Goal: Transaction & Acquisition: Purchase product/service

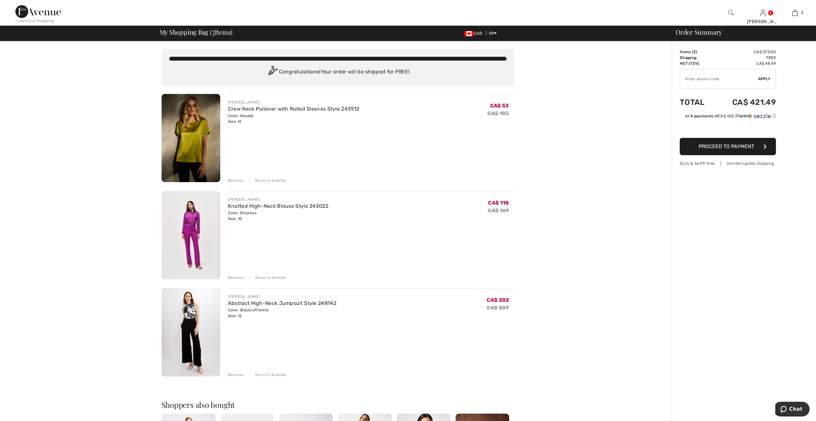
click at [235, 373] on div "Remove" at bounding box center [236, 375] width 16 height 6
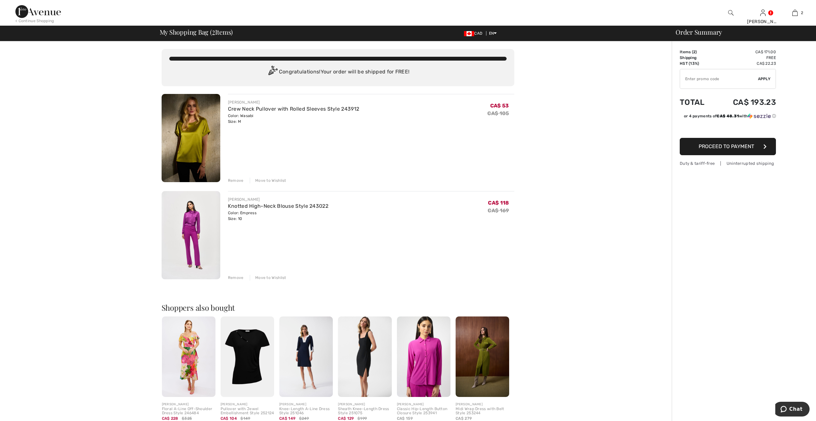
click at [489, 351] on img at bounding box center [483, 357] width 54 height 81
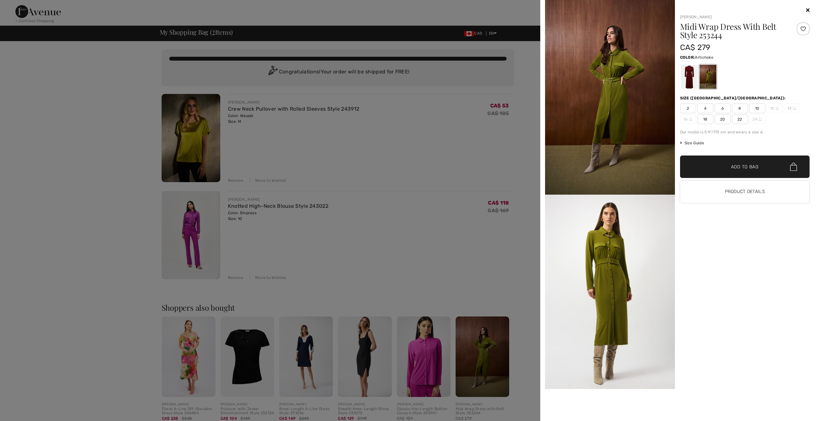
click at [462, 249] on div at bounding box center [408, 210] width 816 height 421
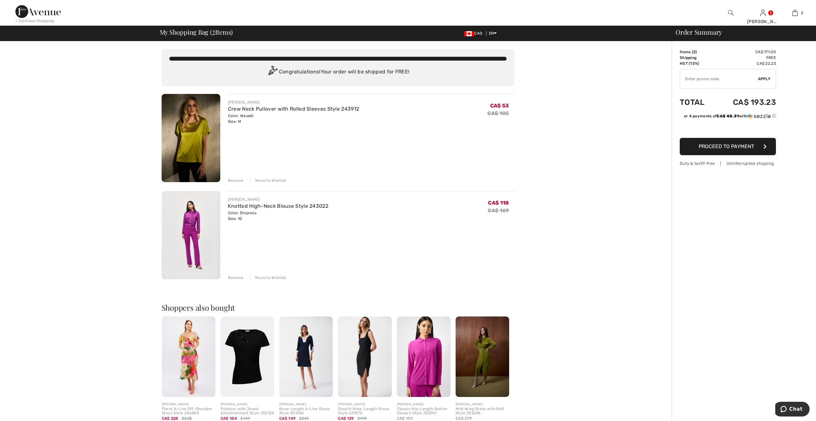
click at [740, 144] on span "Proceed to Payment" at bounding box center [726, 146] width 55 height 6
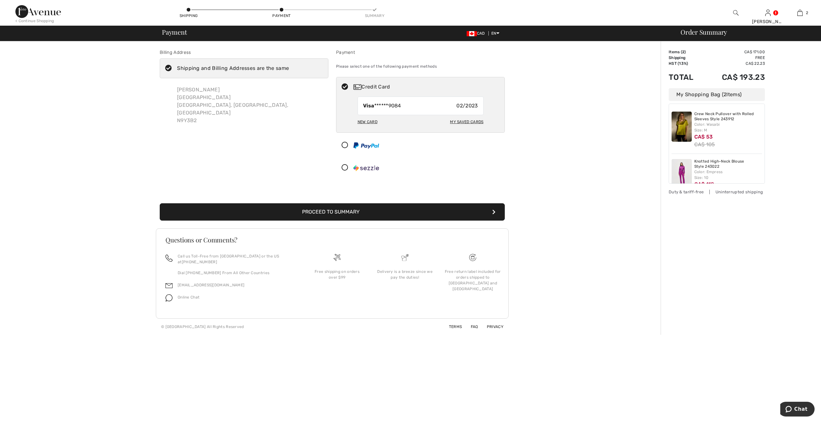
click at [466, 120] on div "My Saved Cards" at bounding box center [466, 121] width 33 height 11
radio input "true"
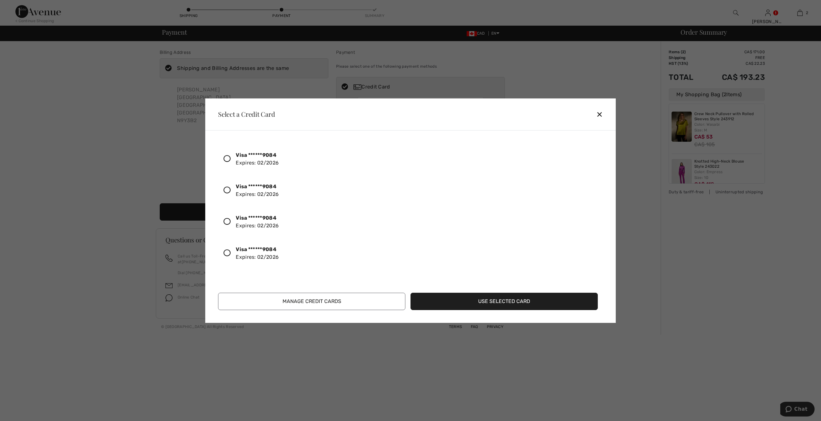
click at [228, 187] on icon at bounding box center [227, 190] width 7 height 7
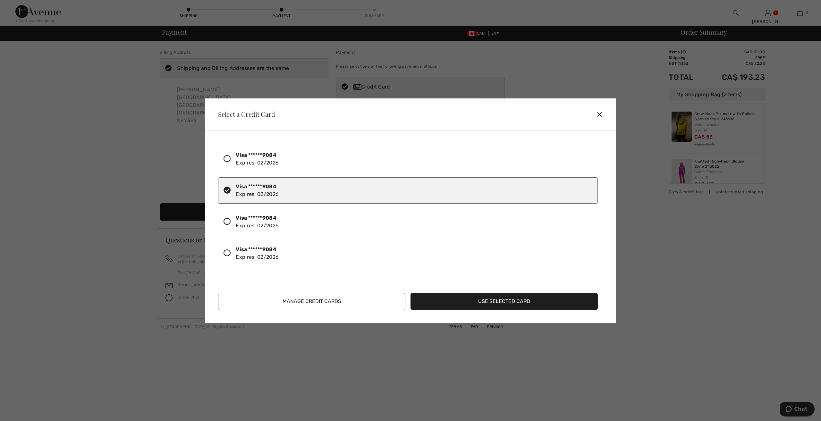
click at [505, 299] on button "Use Selected Card" at bounding box center [504, 301] width 187 height 17
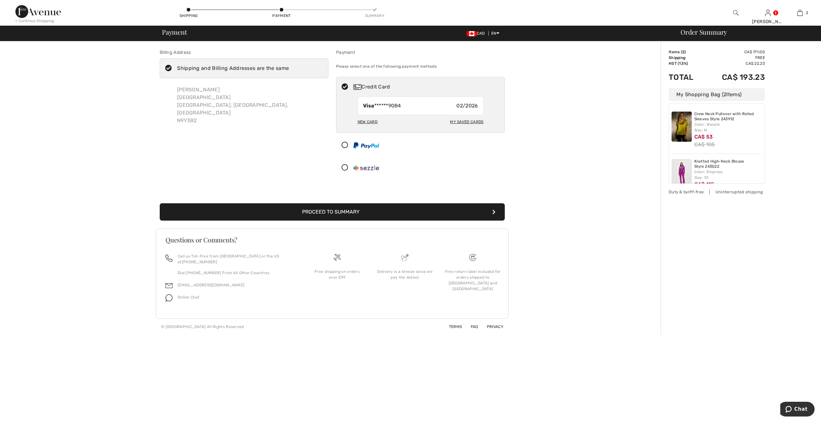
click at [340, 211] on button "Proceed to Summary" at bounding box center [332, 211] width 345 height 17
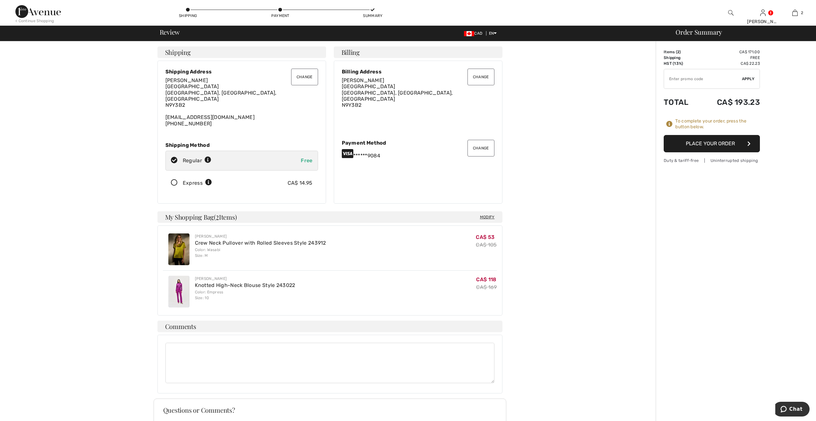
click at [719, 142] on button "Place Your Order" at bounding box center [712, 143] width 96 height 17
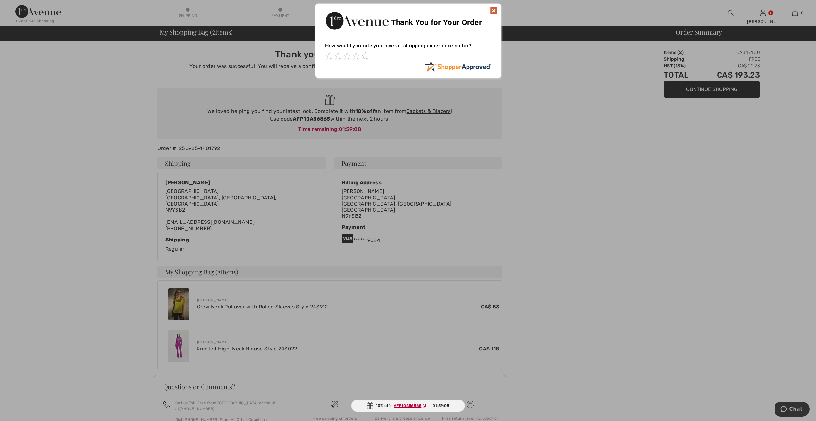
drag, startPoint x: 495, startPoint y: 10, endPoint x: 481, endPoint y: 23, distance: 19.1
click at [494, 10] on img at bounding box center [494, 11] width 8 height 8
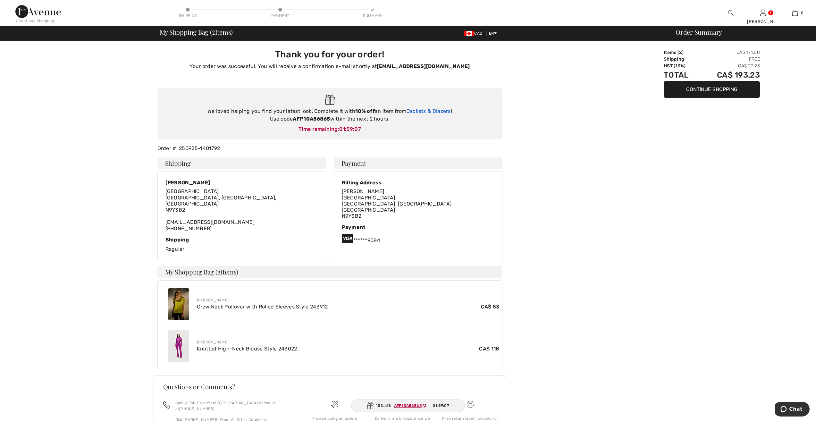
click at [436, 110] on link "Jackets & Blazers" at bounding box center [429, 111] width 44 height 6
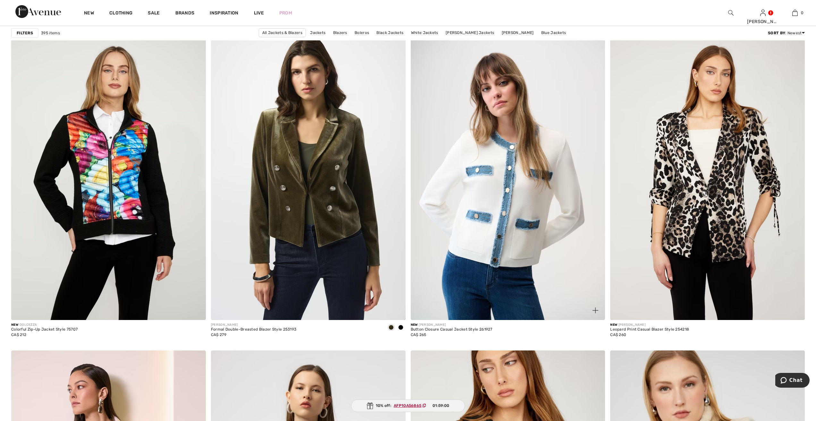
scroll to position [738, 0]
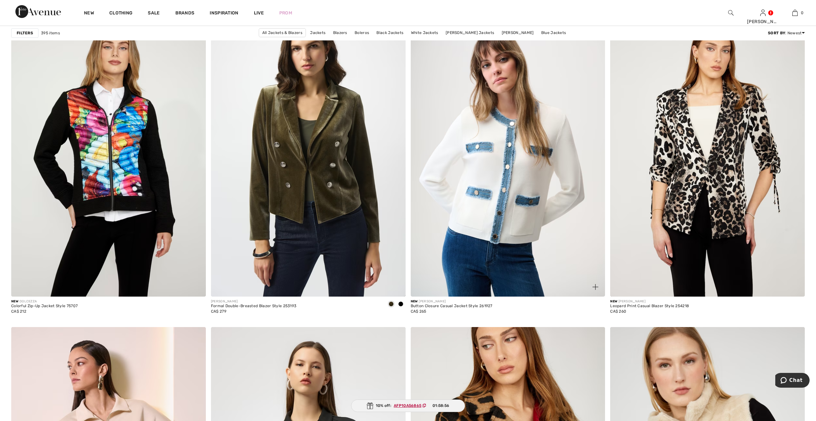
click at [500, 172] on img at bounding box center [508, 151] width 195 height 292
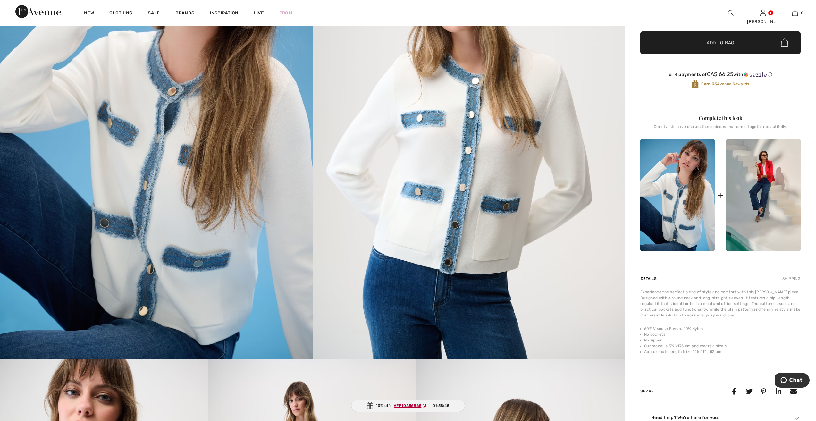
scroll to position [160, 0]
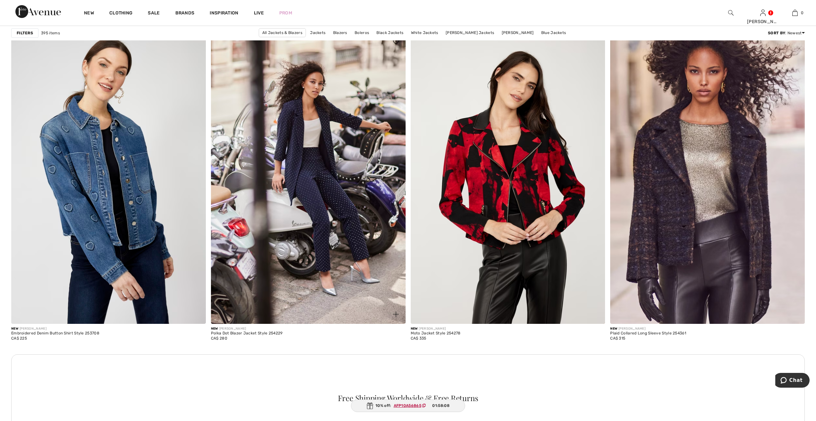
scroll to position [2117, 0]
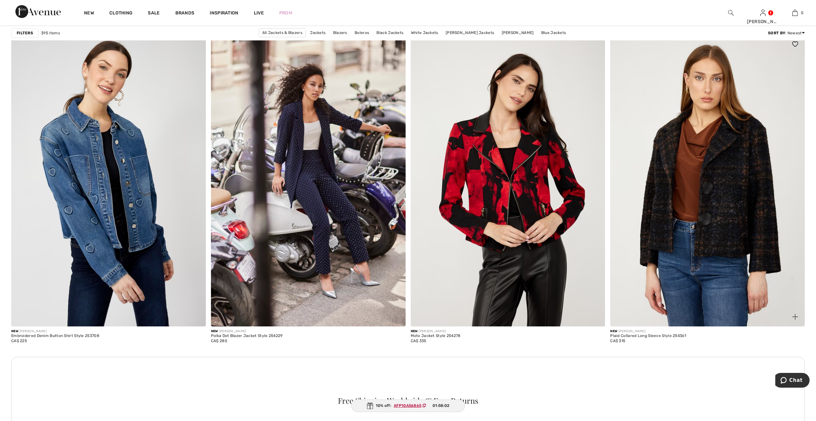
click at [724, 186] on img at bounding box center [707, 181] width 195 height 292
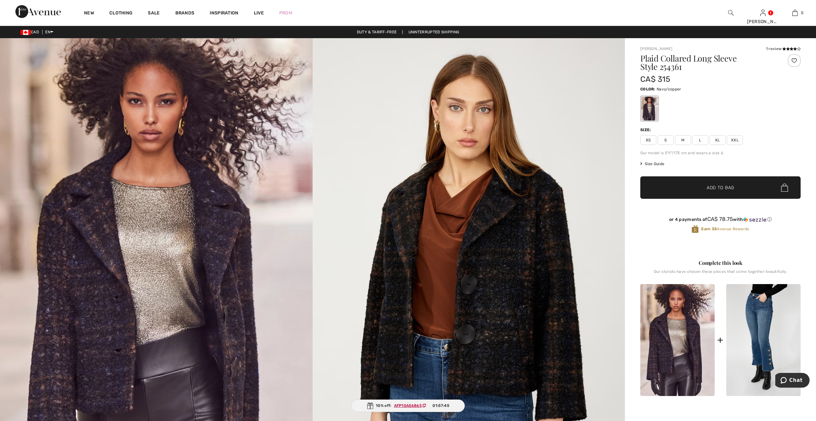
click at [684, 139] on span "M" at bounding box center [683, 140] width 16 height 10
click at [726, 190] on span "Add to Bag" at bounding box center [721, 187] width 28 height 7
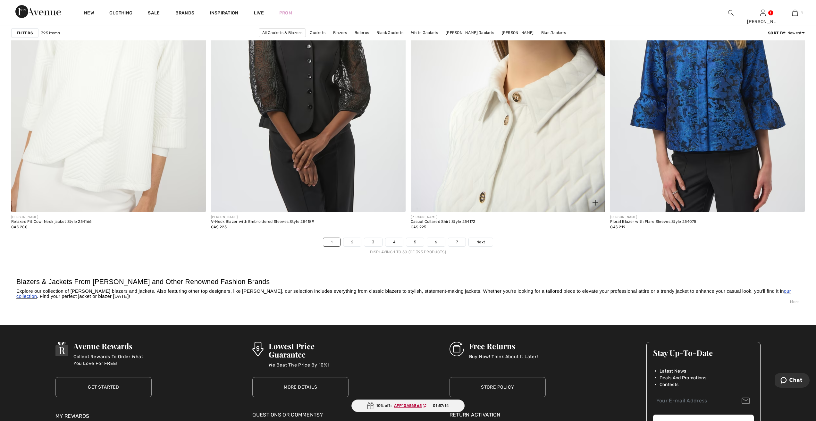
scroll to position [4716, 0]
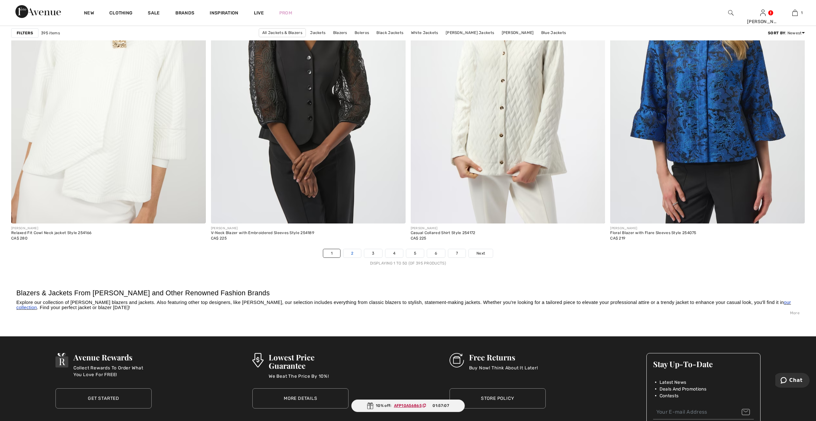
click at [350, 254] on link "2" at bounding box center [353, 253] width 18 height 8
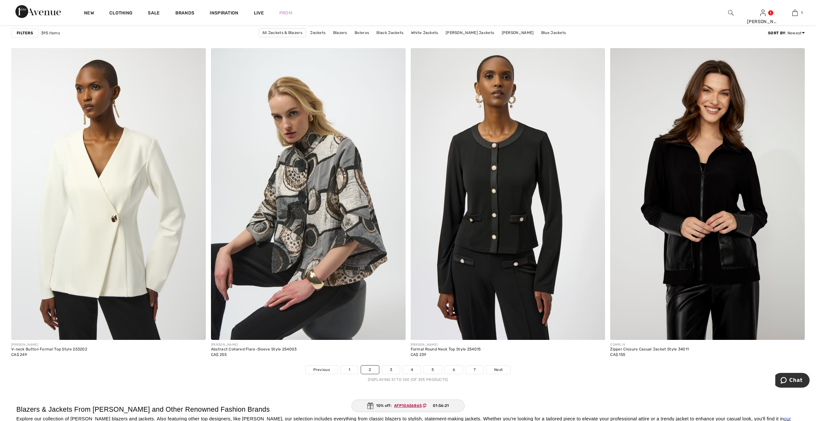
scroll to position [4588, 0]
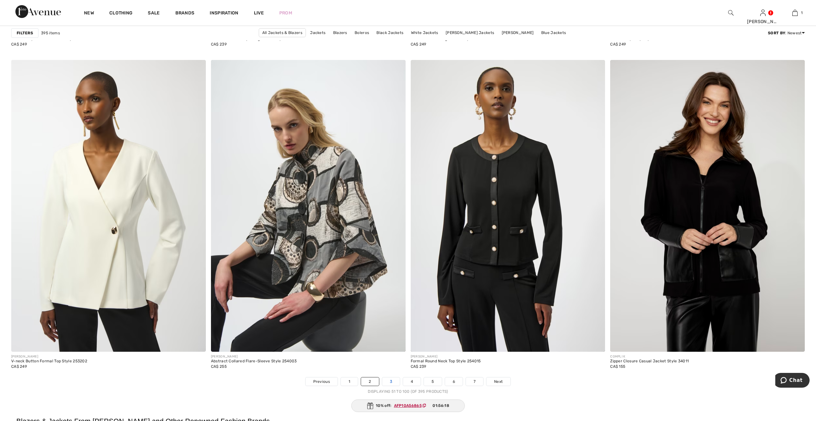
click at [391, 381] on link "3" at bounding box center [391, 382] width 18 height 8
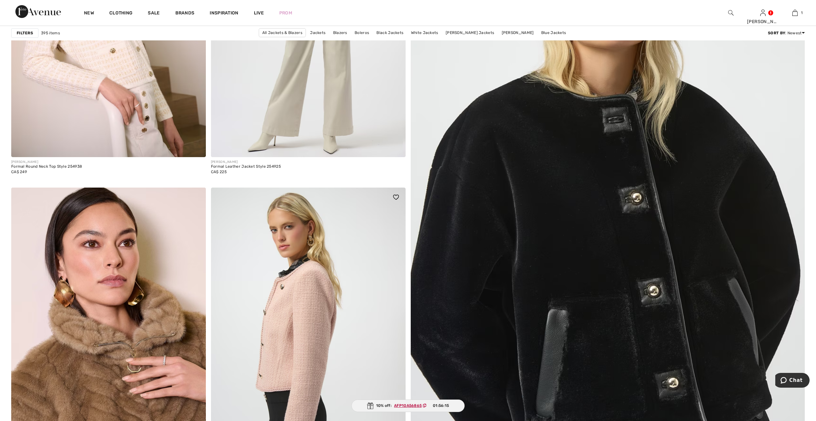
scroll to position [353, 0]
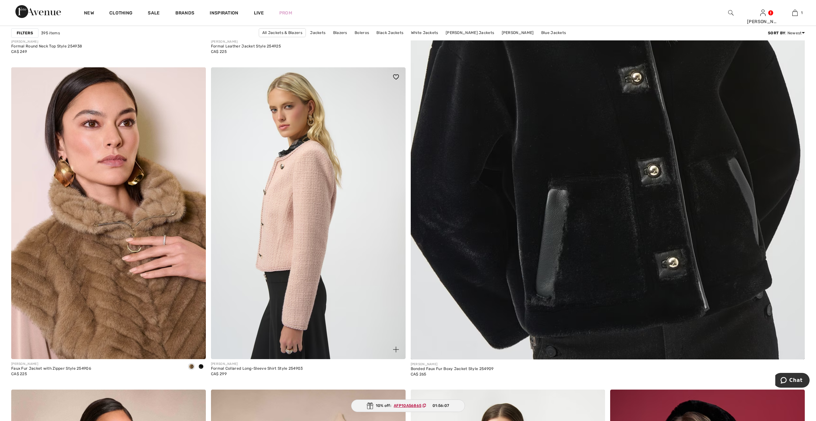
click at [277, 233] on img at bounding box center [308, 213] width 195 height 292
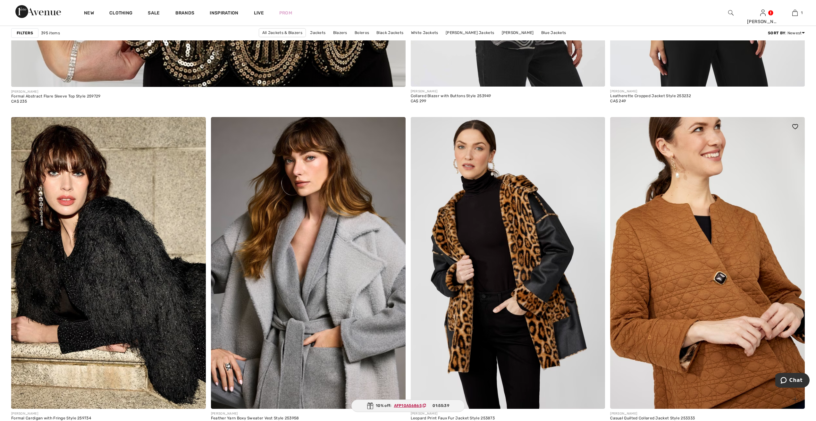
scroll to position [3208, 0]
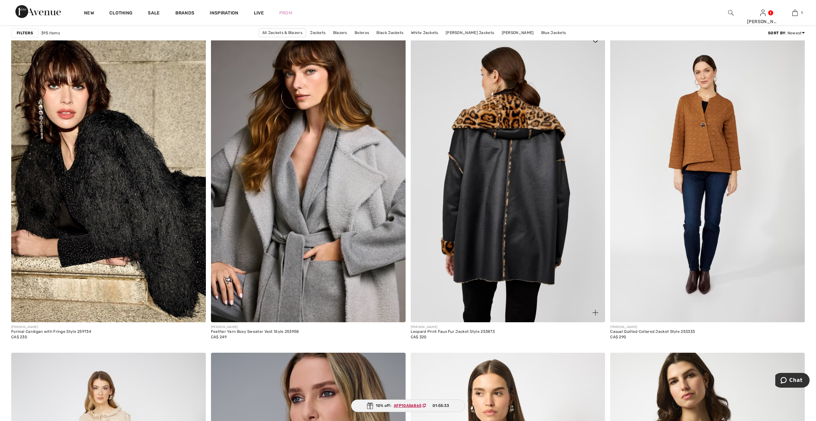
click at [515, 180] on img at bounding box center [508, 176] width 195 height 292
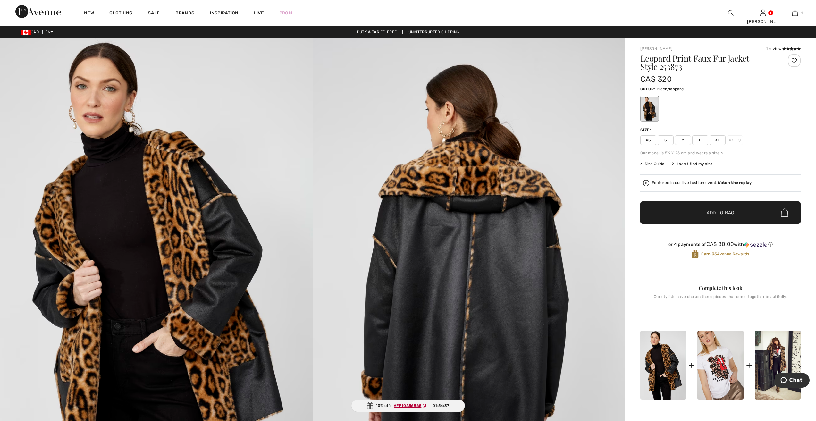
click at [682, 138] on span "M" at bounding box center [683, 140] width 16 height 10
click at [729, 210] on span "Add to Bag" at bounding box center [721, 212] width 28 height 7
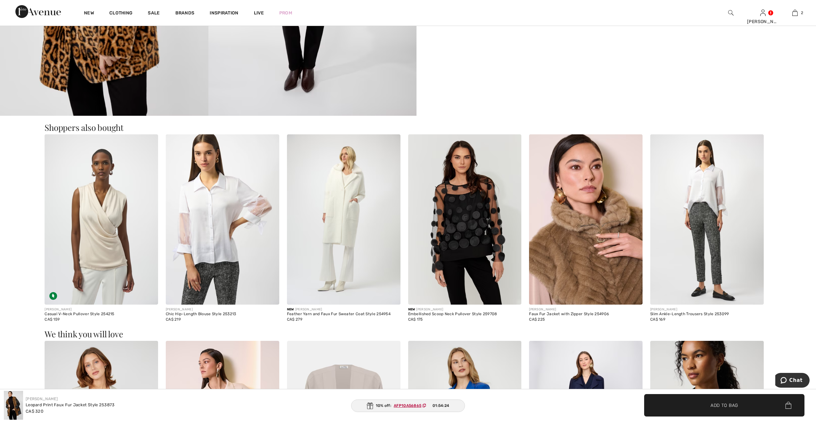
scroll to position [706, 0]
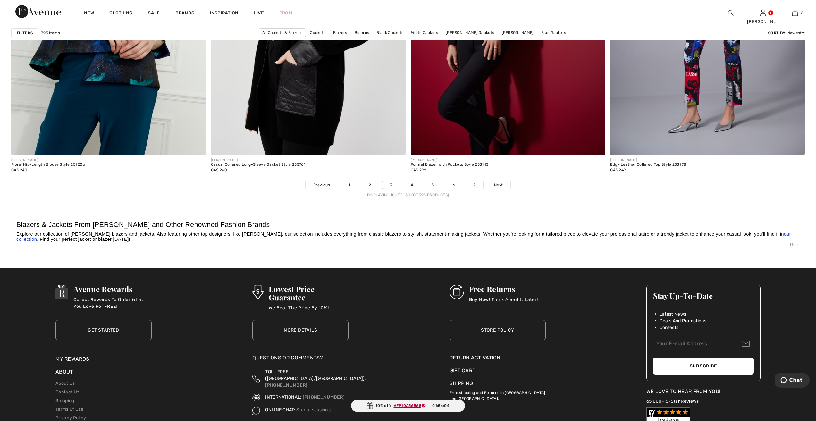
scroll to position [4812, 0]
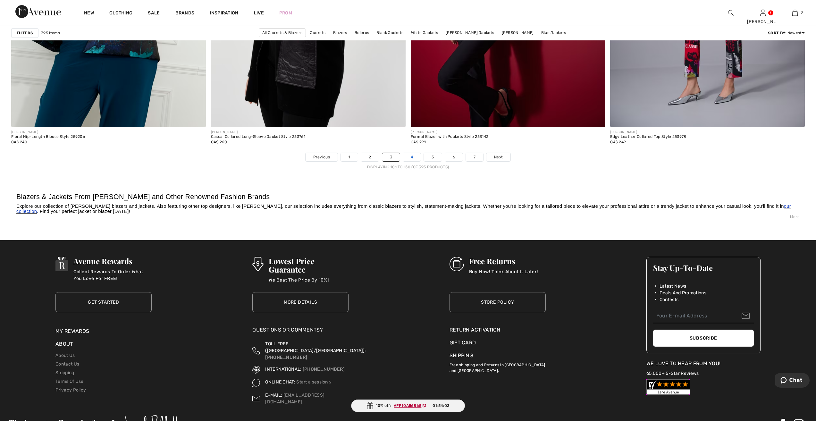
click at [412, 154] on link "4" at bounding box center [412, 157] width 18 height 8
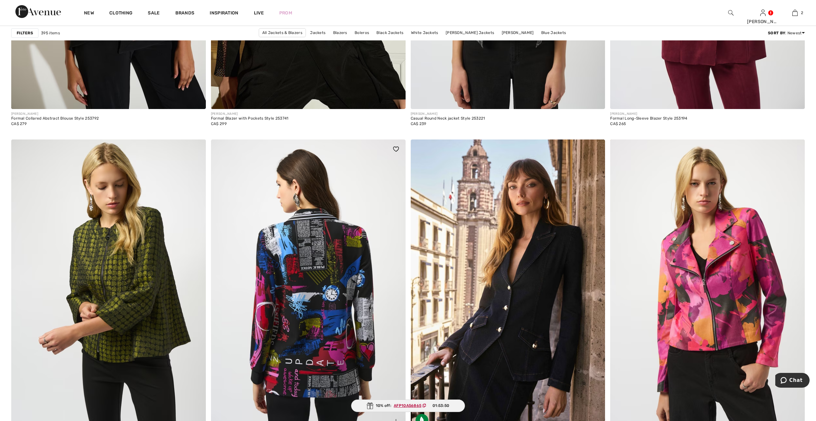
scroll to position [1027, 0]
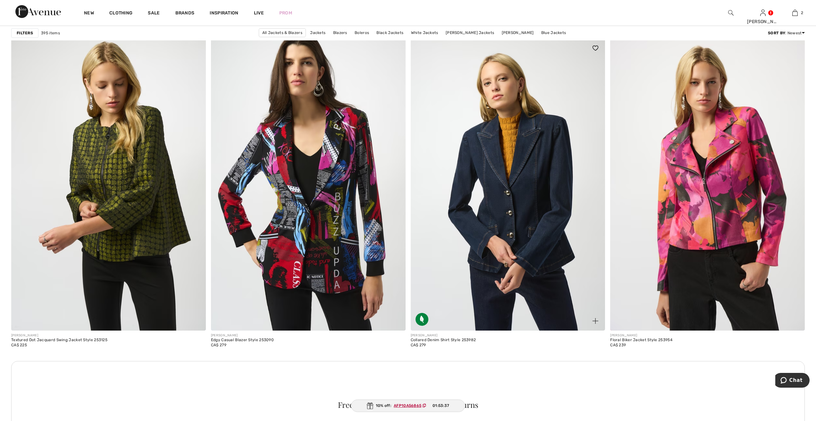
click at [520, 204] on img at bounding box center [508, 184] width 195 height 292
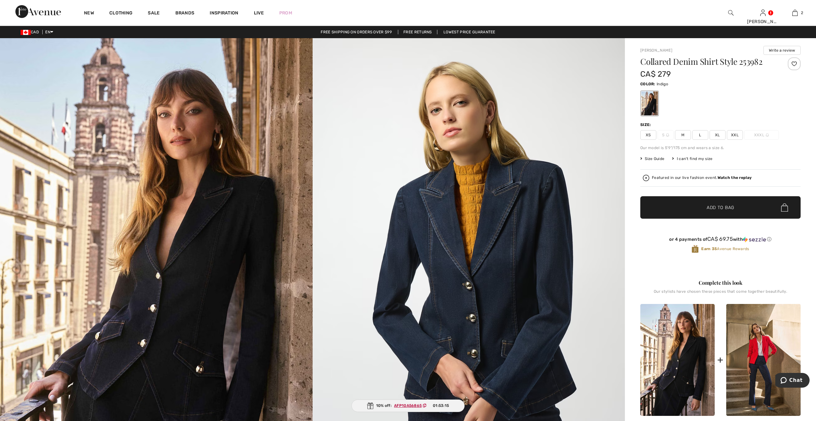
click at [683, 132] on span "M" at bounding box center [683, 135] width 16 height 10
click at [726, 207] on span "Add to Bag" at bounding box center [721, 207] width 28 height 7
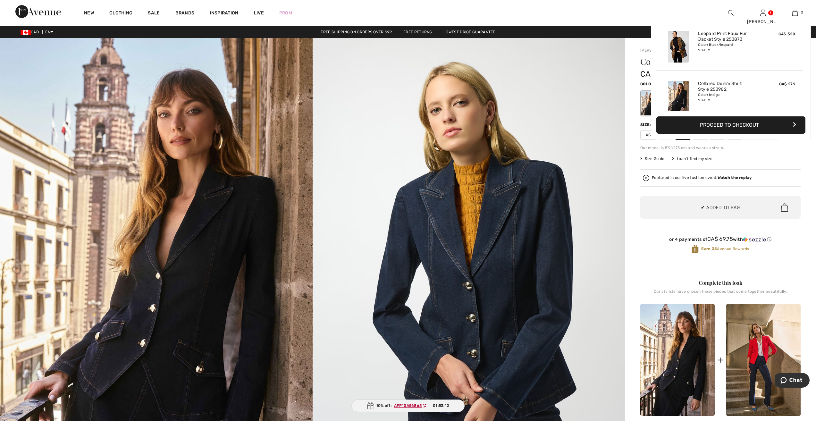
scroll to position [70, 0]
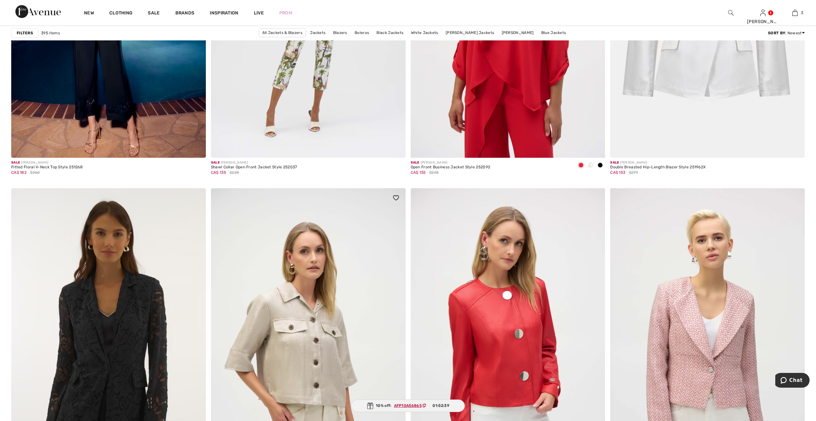
scroll to position [4620, 0]
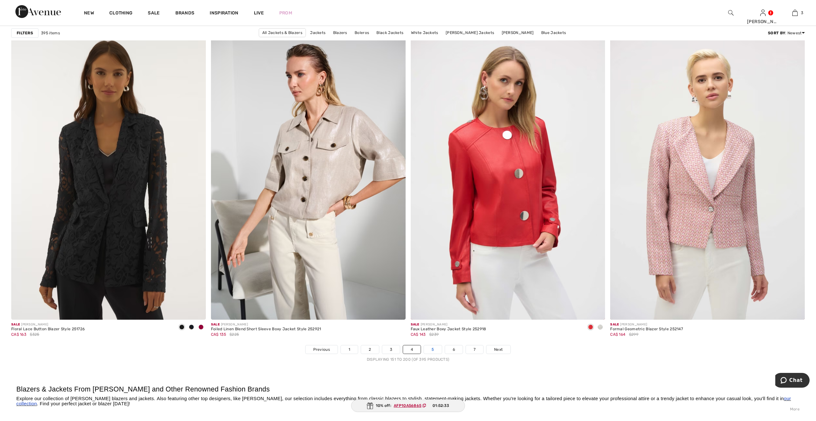
click at [432, 348] on link "5" at bounding box center [433, 350] width 18 height 8
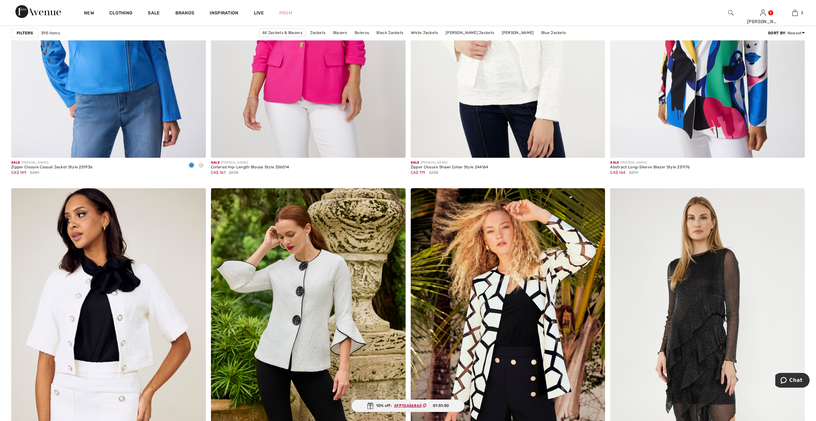
scroll to position [4620, 0]
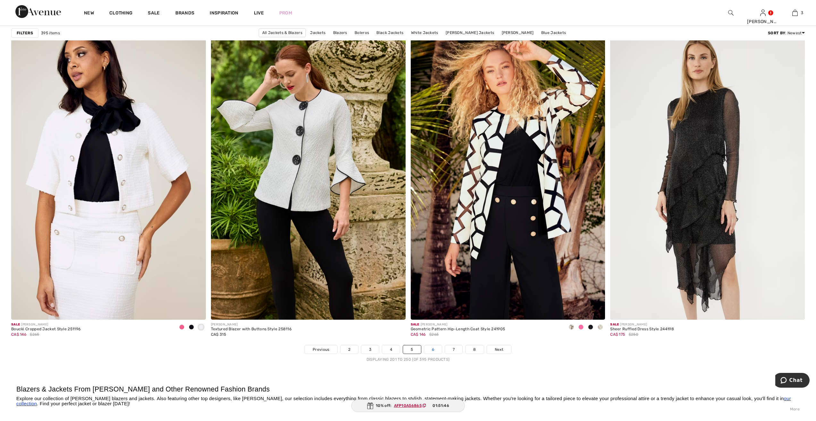
click at [433, 349] on link "6" at bounding box center [433, 350] width 18 height 8
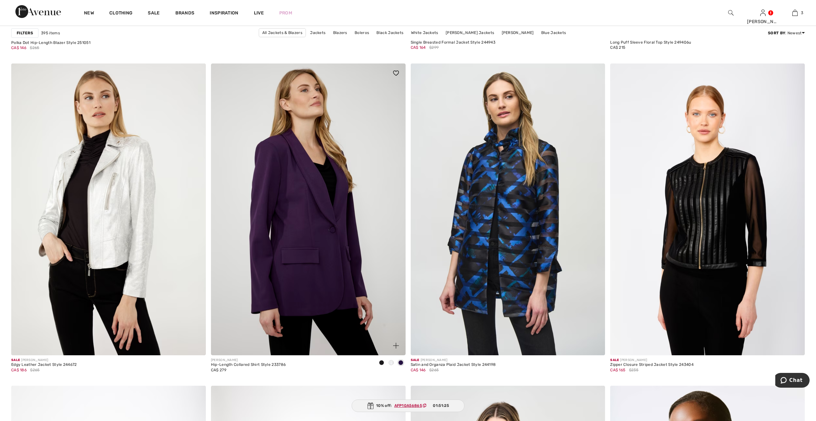
scroll to position [3176, 0]
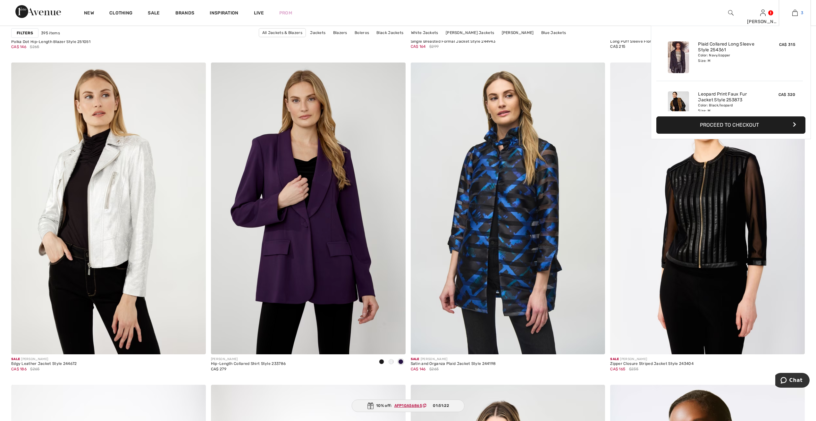
click at [799, 11] on link "3" at bounding box center [795, 13] width 31 height 8
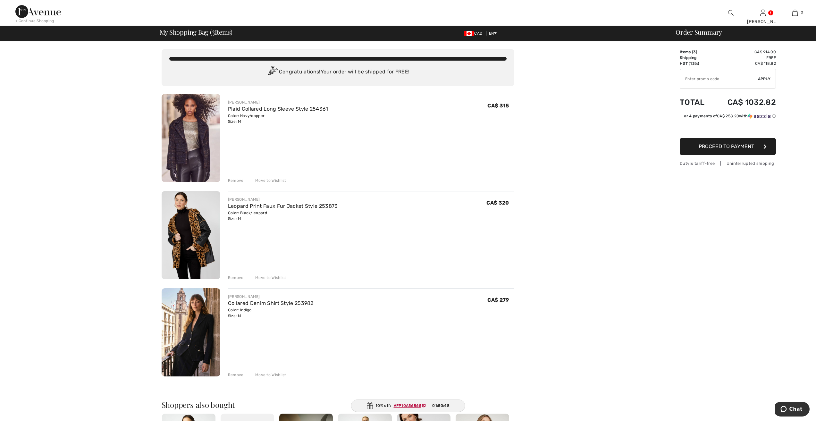
click at [237, 374] on div "Remove" at bounding box center [236, 375] width 16 height 6
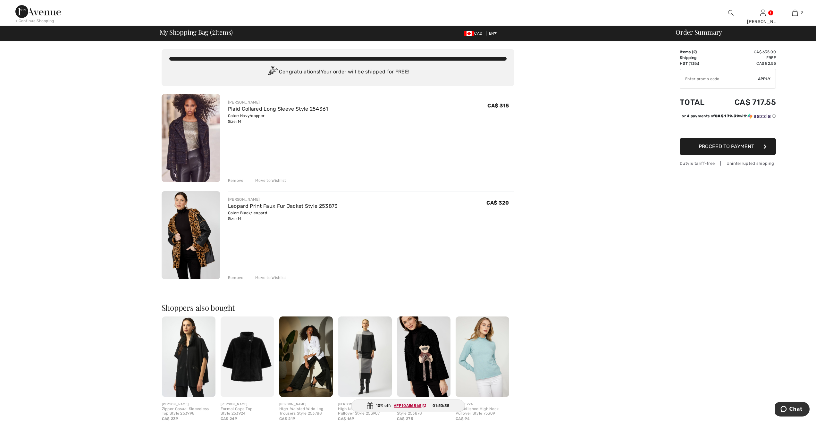
click at [192, 150] on img at bounding box center [191, 138] width 59 height 88
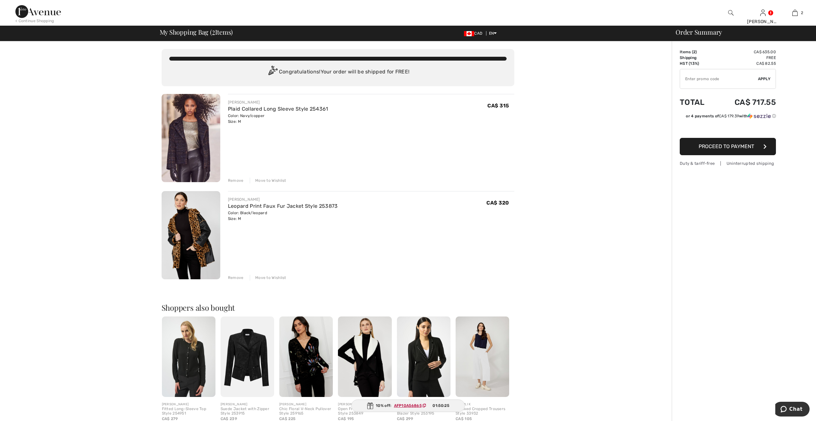
click at [188, 231] on img at bounding box center [191, 235] width 59 height 88
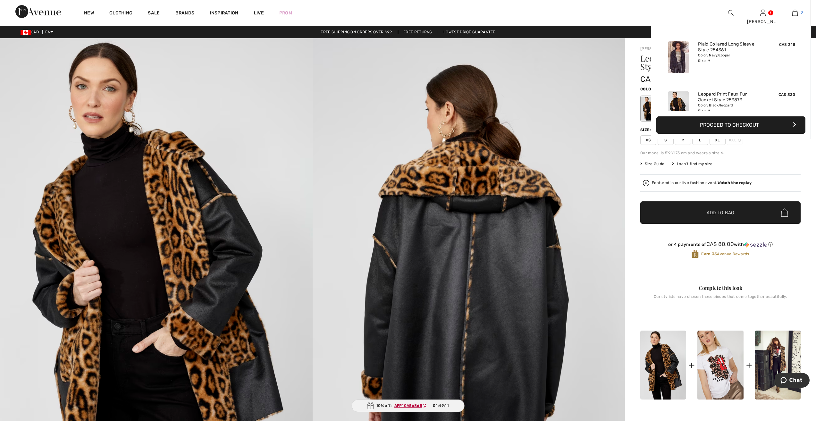
click at [797, 11] on img at bounding box center [795, 13] width 5 height 8
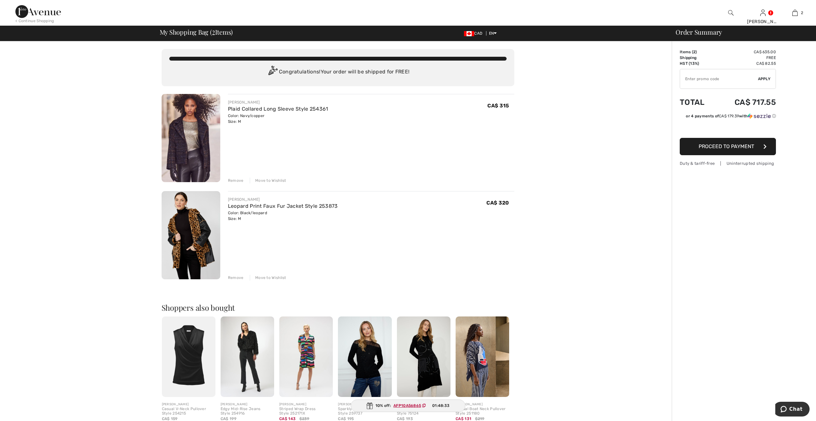
click at [276, 275] on div "Move to Wishlist" at bounding box center [268, 278] width 37 height 6
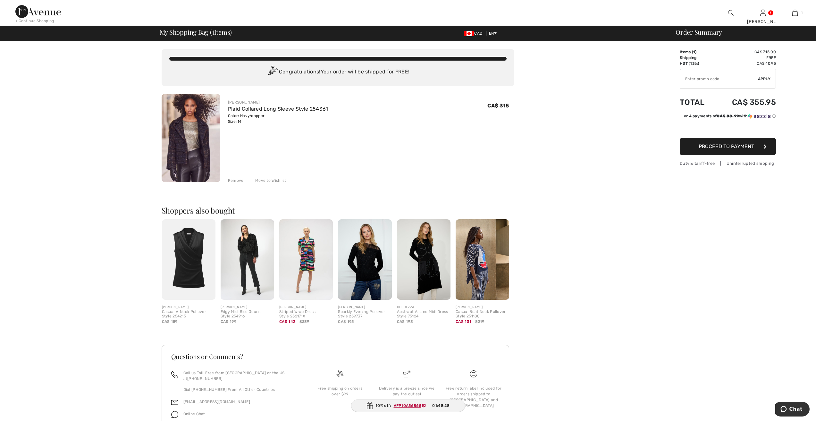
click at [719, 144] on span "Proceed to Payment" at bounding box center [726, 146] width 55 height 6
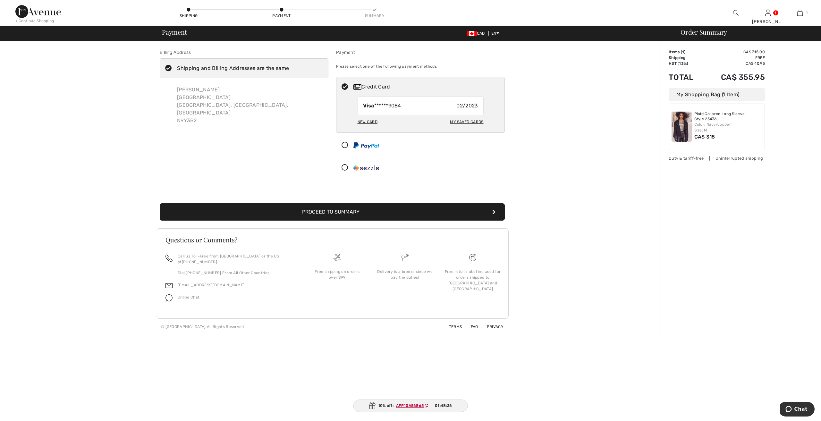
click at [478, 118] on div "My Saved Cards" at bounding box center [466, 121] width 33 height 11
radio input "true"
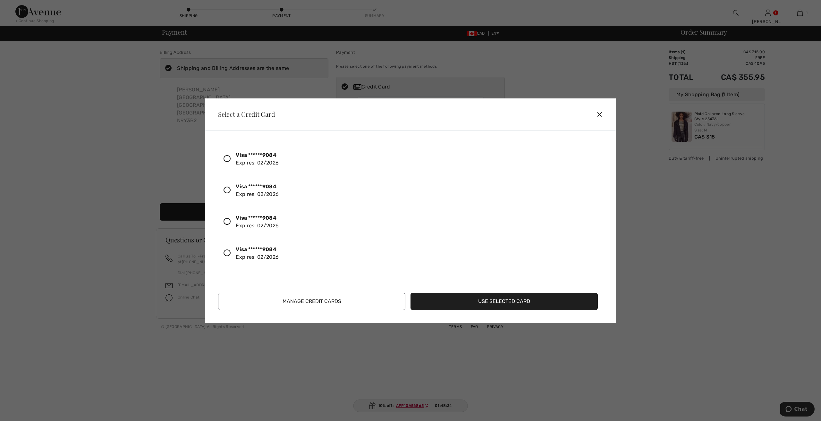
click at [224, 189] on icon at bounding box center [227, 190] width 7 height 7
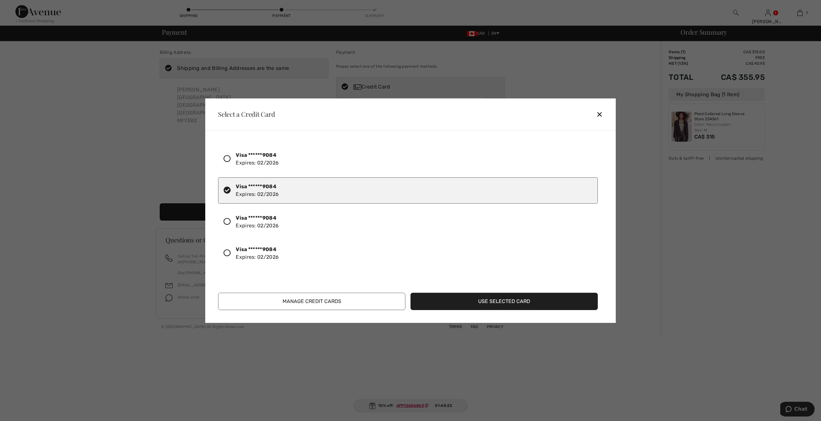
click at [525, 302] on button "Use Selected Card" at bounding box center [504, 301] width 187 height 17
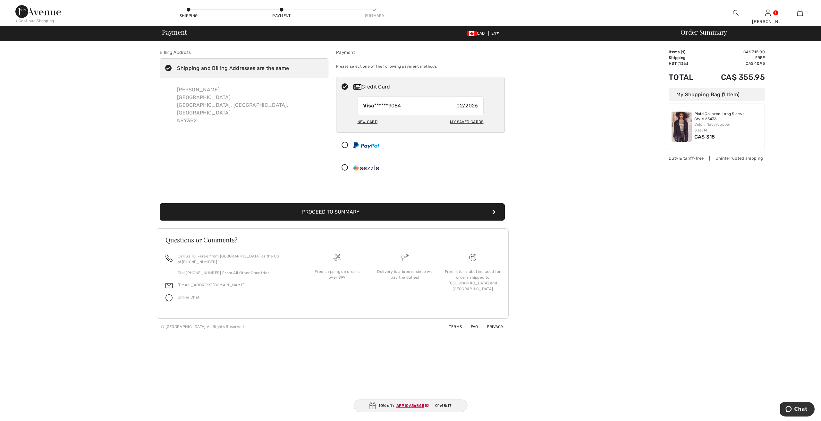
click at [342, 212] on button "Proceed to Summary" at bounding box center [332, 211] width 345 height 17
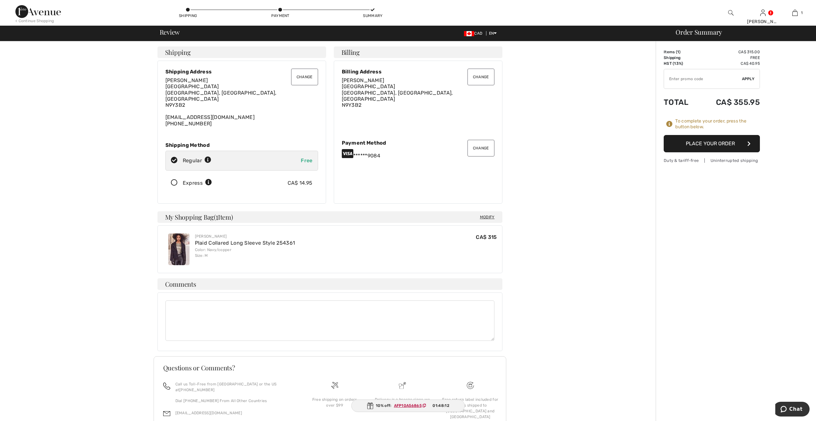
click at [683, 81] on input "TEXT" at bounding box center [703, 78] width 78 height 19
click at [414, 404] on ins "AFP10A56865" at bounding box center [408, 406] width 28 height 4
drag, startPoint x: 413, startPoint y: 404, endPoint x: 683, endPoint y: 79, distance: 422.6
click at [683, 79] on input "TEXT" at bounding box center [703, 78] width 78 height 19
type input "AFP10A56865"
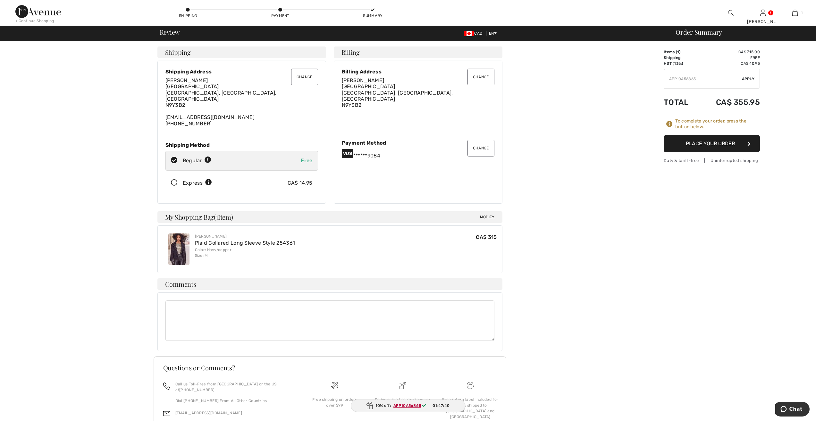
click at [749, 78] on span "Apply" at bounding box center [748, 79] width 13 height 6
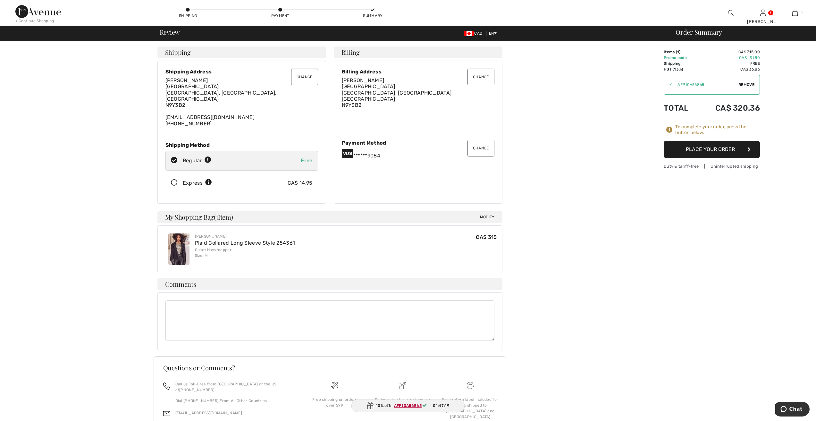
click at [711, 148] on button "Place Your Order" at bounding box center [712, 149] width 96 height 17
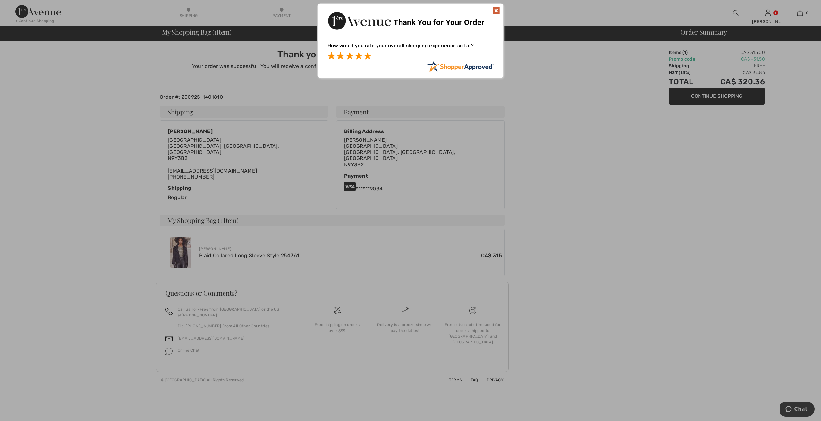
click at [368, 59] on div at bounding box center [411, 56] width 166 height 9
click at [368, 57] on span at bounding box center [368, 56] width 8 height 8
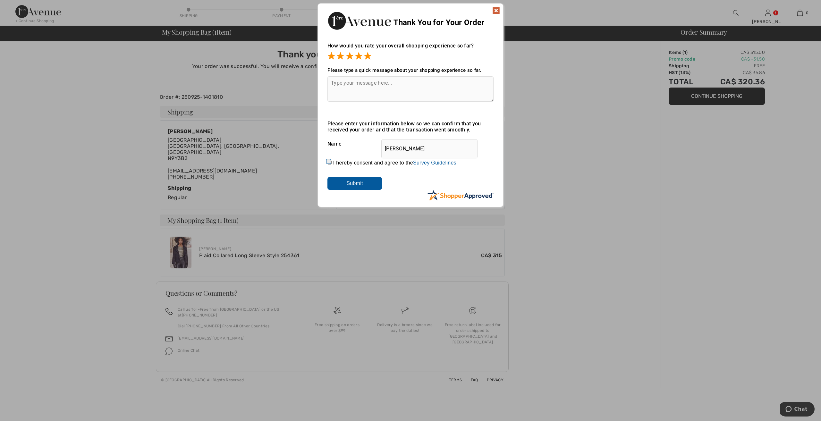
drag, startPoint x: 330, startPoint y: 163, endPoint x: 348, endPoint y: 174, distance: 21.0
click at [330, 163] on input "I hereby consent and agree to the By submitting a review, you grant permission …" at bounding box center [330, 162] width 4 height 4
checkbox input "true"
click at [361, 180] on input "Submit" at bounding box center [355, 183] width 55 height 13
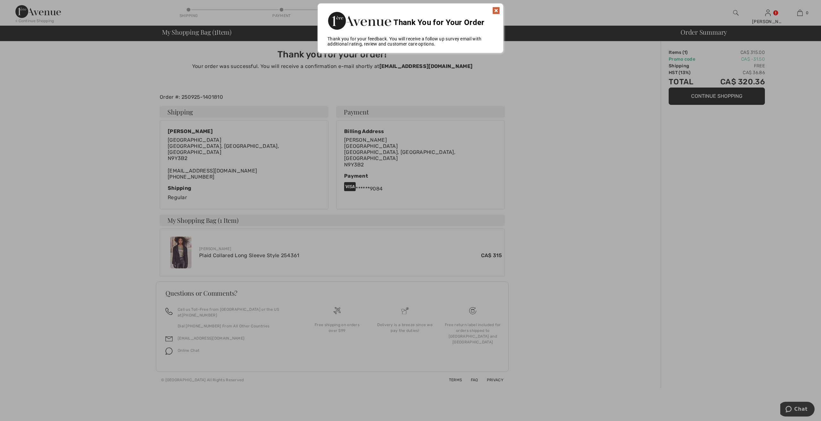
click at [494, 11] on img at bounding box center [496, 11] width 8 height 8
